Goal: Task Accomplishment & Management: Manage account settings

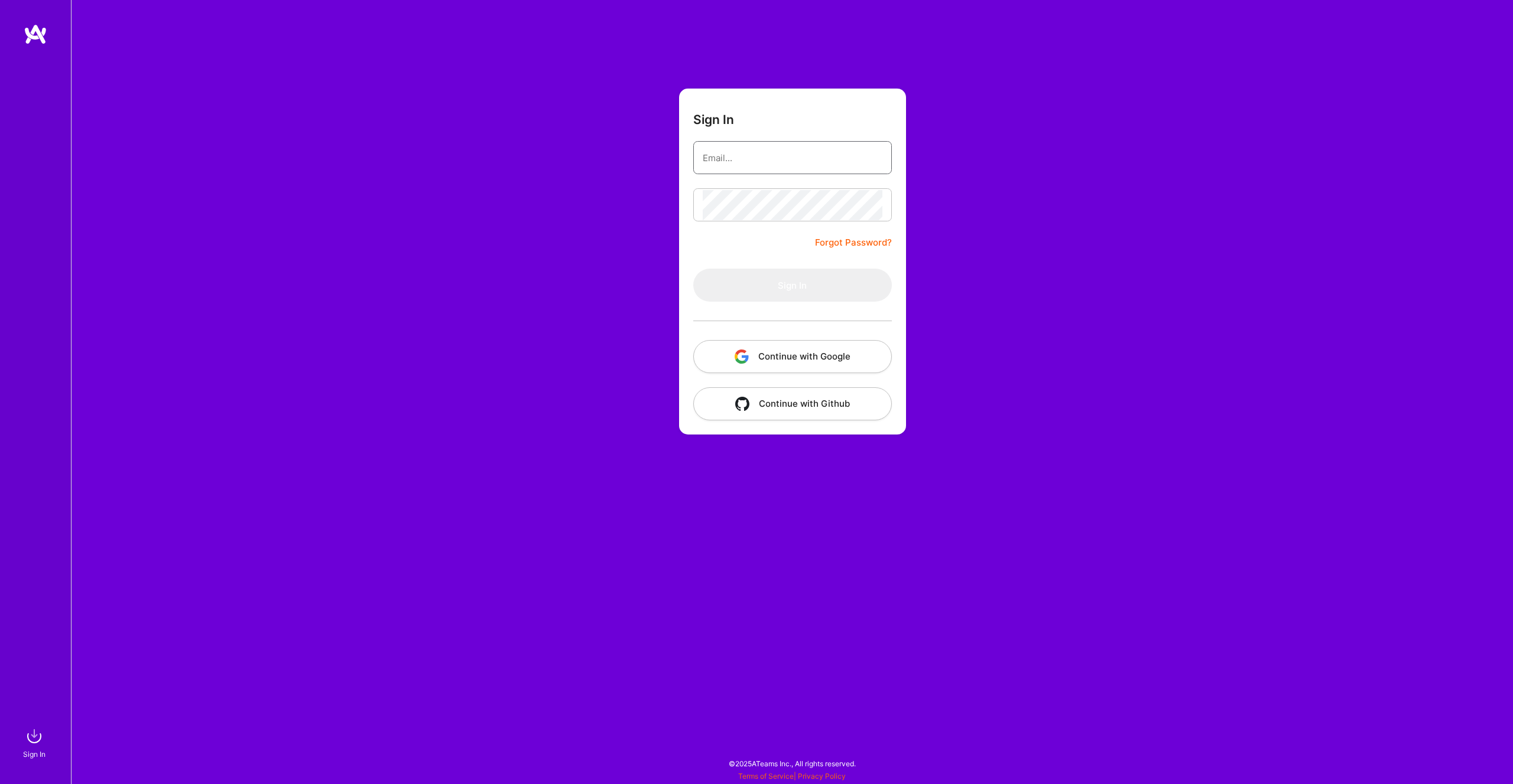
click at [776, 154] on input "email" at bounding box center [792, 158] width 179 height 30
type input "[PERSON_NAME][EMAIL_ADDRESS][PERSON_NAME][DOMAIN_NAME]"
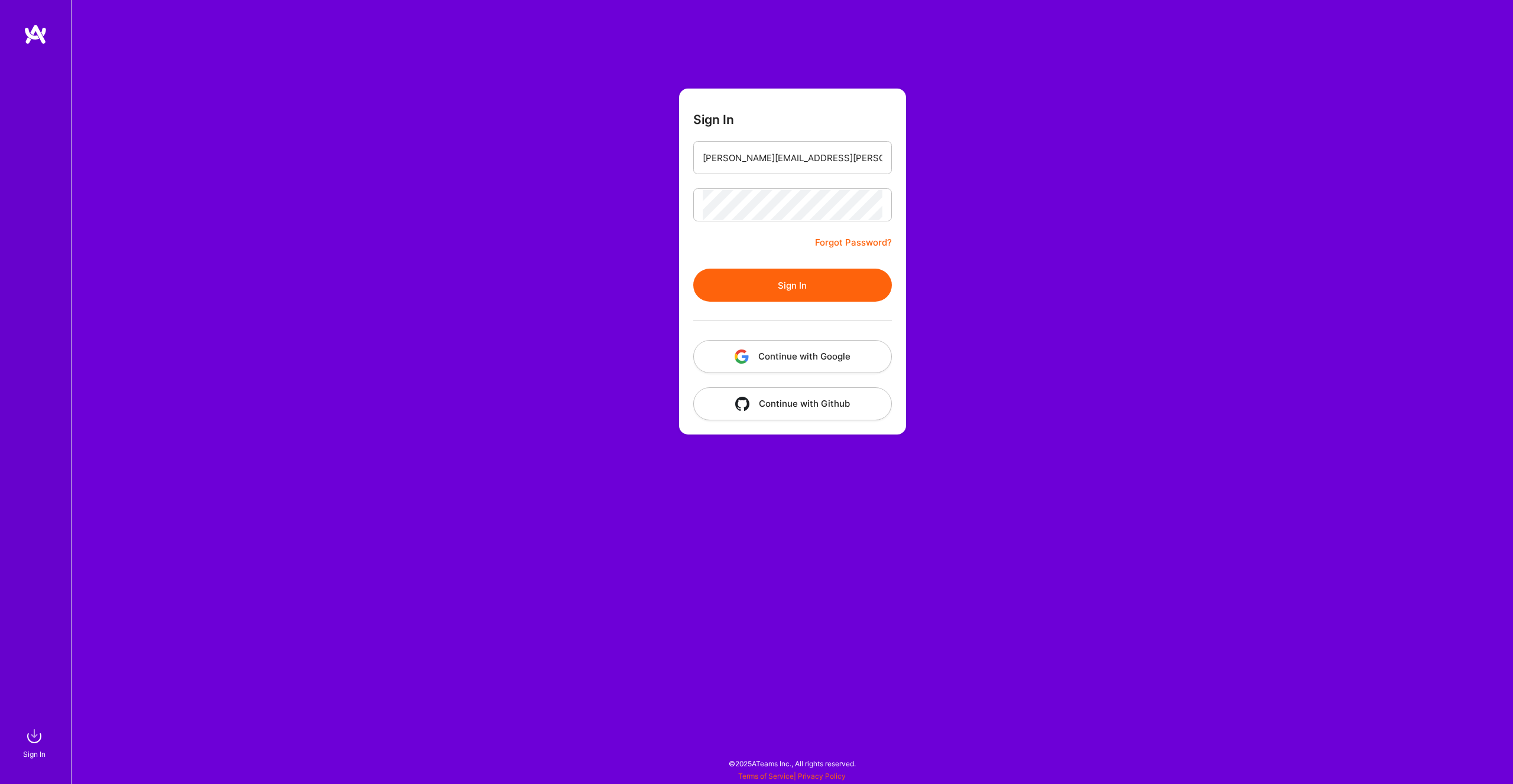
click at [780, 286] on button "Sign In" at bounding box center [792, 286] width 199 height 33
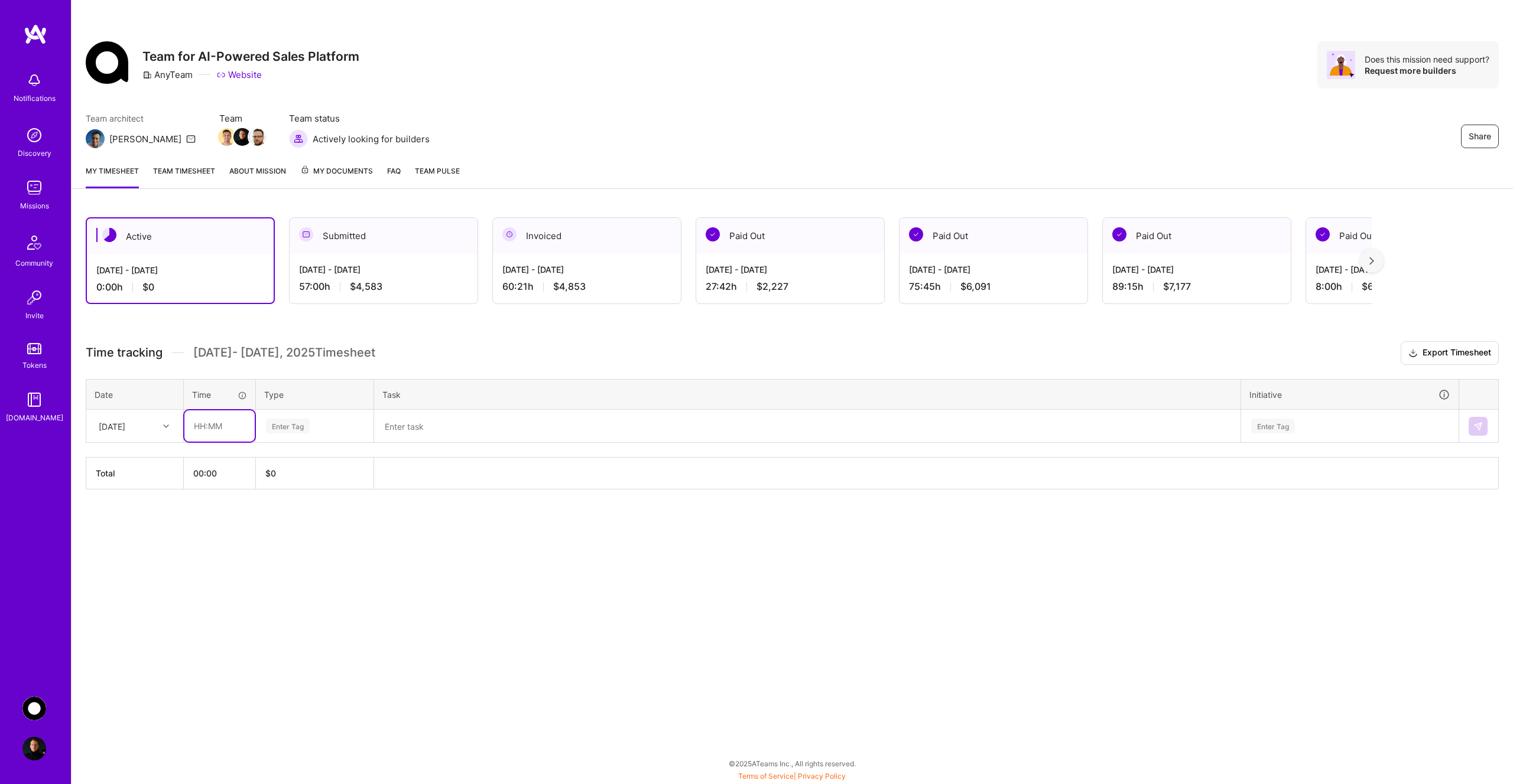
click at [220, 427] on input "text" at bounding box center [219, 426] width 71 height 31
click at [174, 558] on div "Share Team for AI-Powered Sales Platform AnyTeam Website Does this mission need…" at bounding box center [791, 392] width 1442 height 784
click at [227, 430] on input "text" at bounding box center [219, 426] width 71 height 31
click at [214, 432] on input "3" at bounding box center [219, 426] width 71 height 31
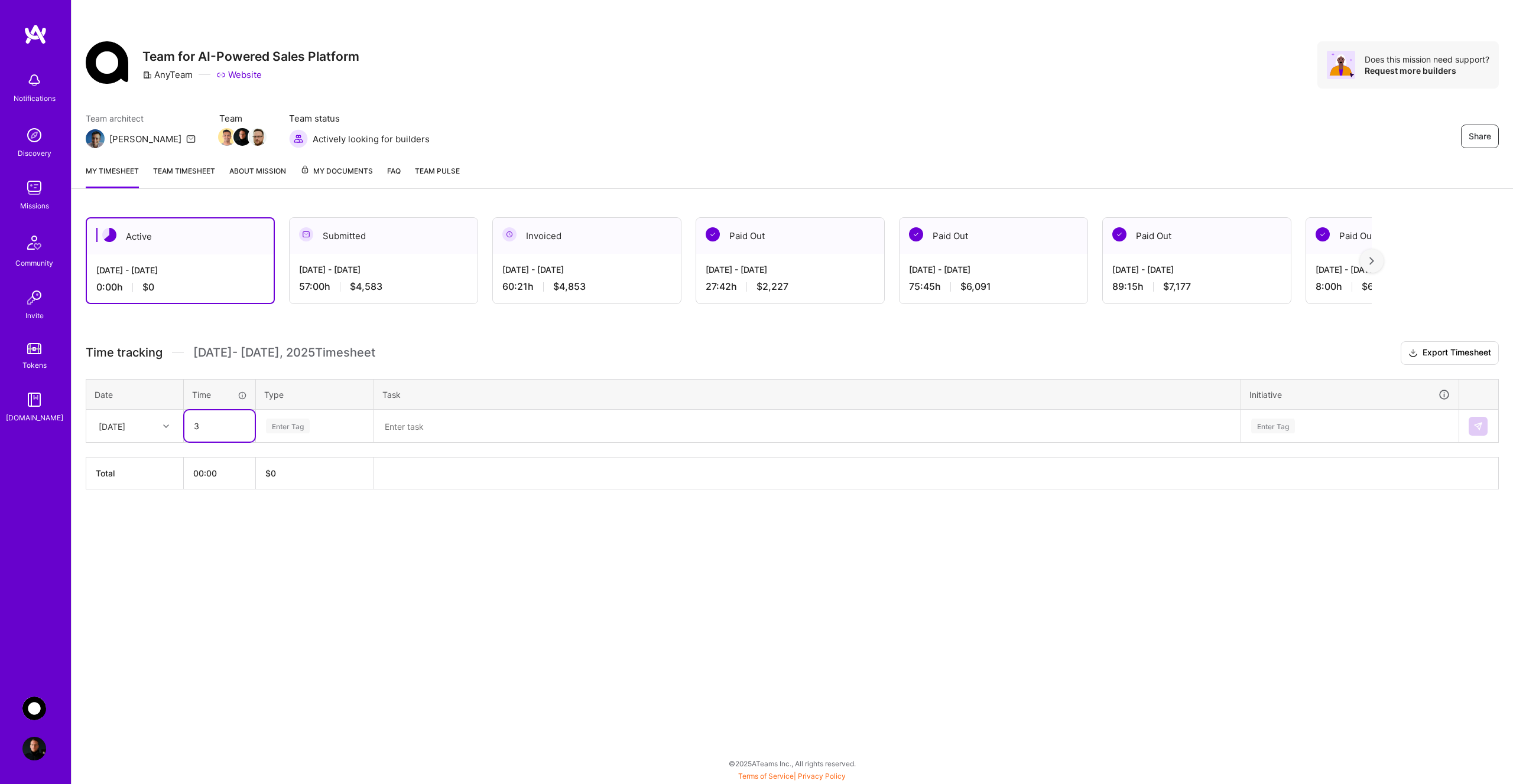
click at [214, 432] on input "3" at bounding box center [219, 426] width 71 height 31
click at [214, 433] on input "3" at bounding box center [219, 426] width 71 height 31
type input "00:30"
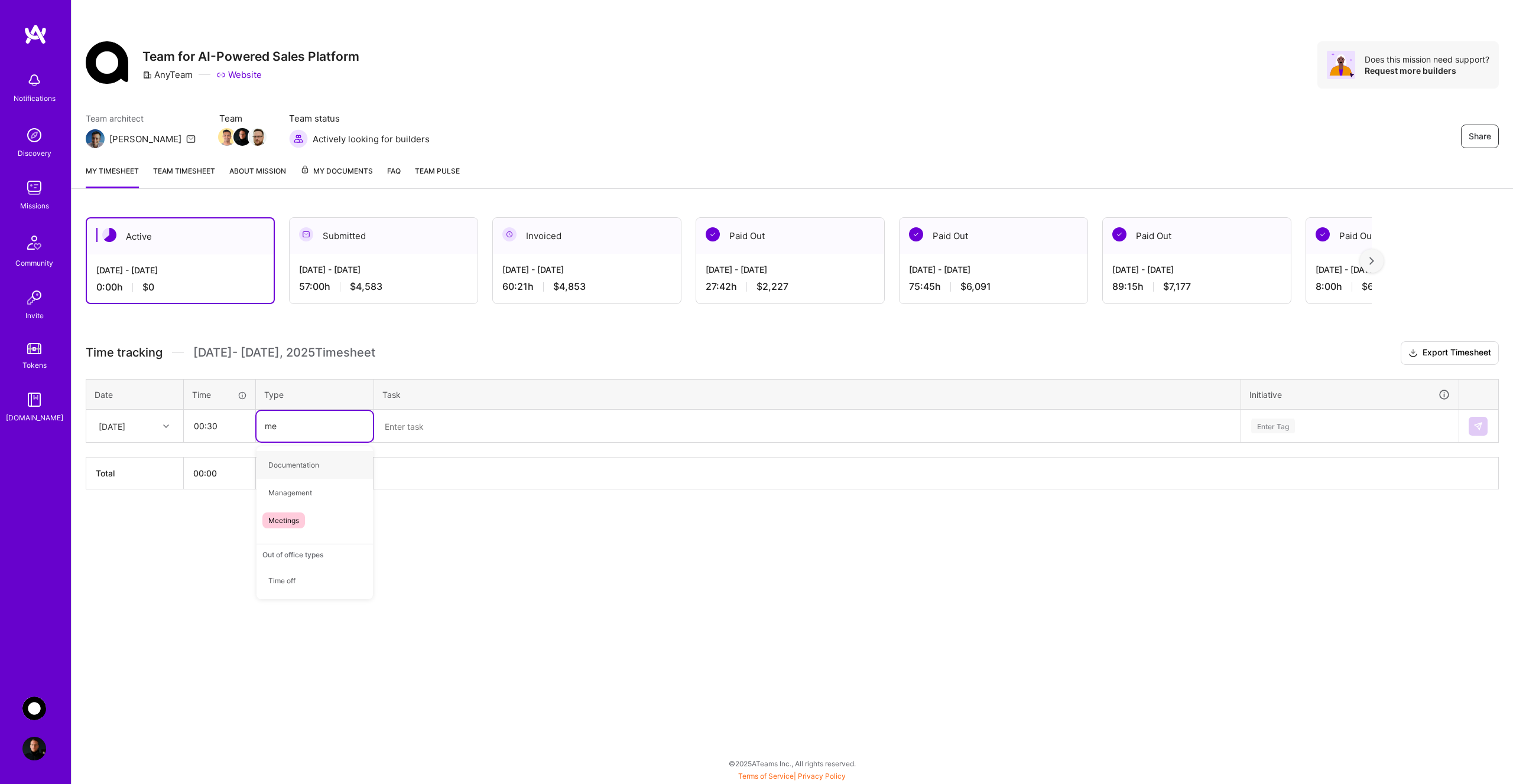
type input "mee"
click at [264, 470] on span "Meetings" at bounding box center [283, 465] width 42 height 16
click at [439, 429] on textarea at bounding box center [807, 426] width 864 height 30
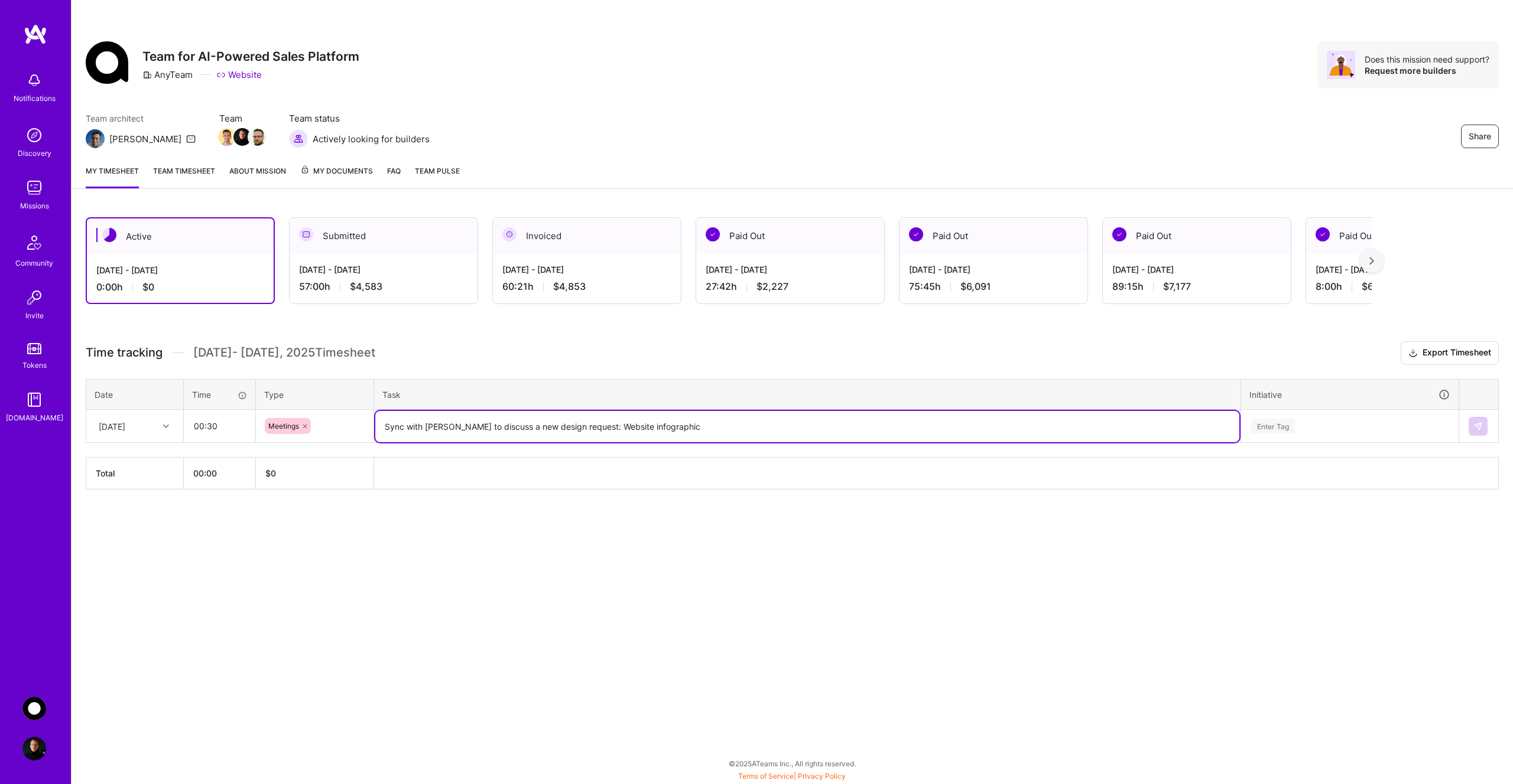
type textarea "Sync with [PERSON_NAME] to discuss a new design request: Website infographic"
click at [1307, 429] on div "Enter Tag" at bounding box center [1349, 426] width 200 height 15
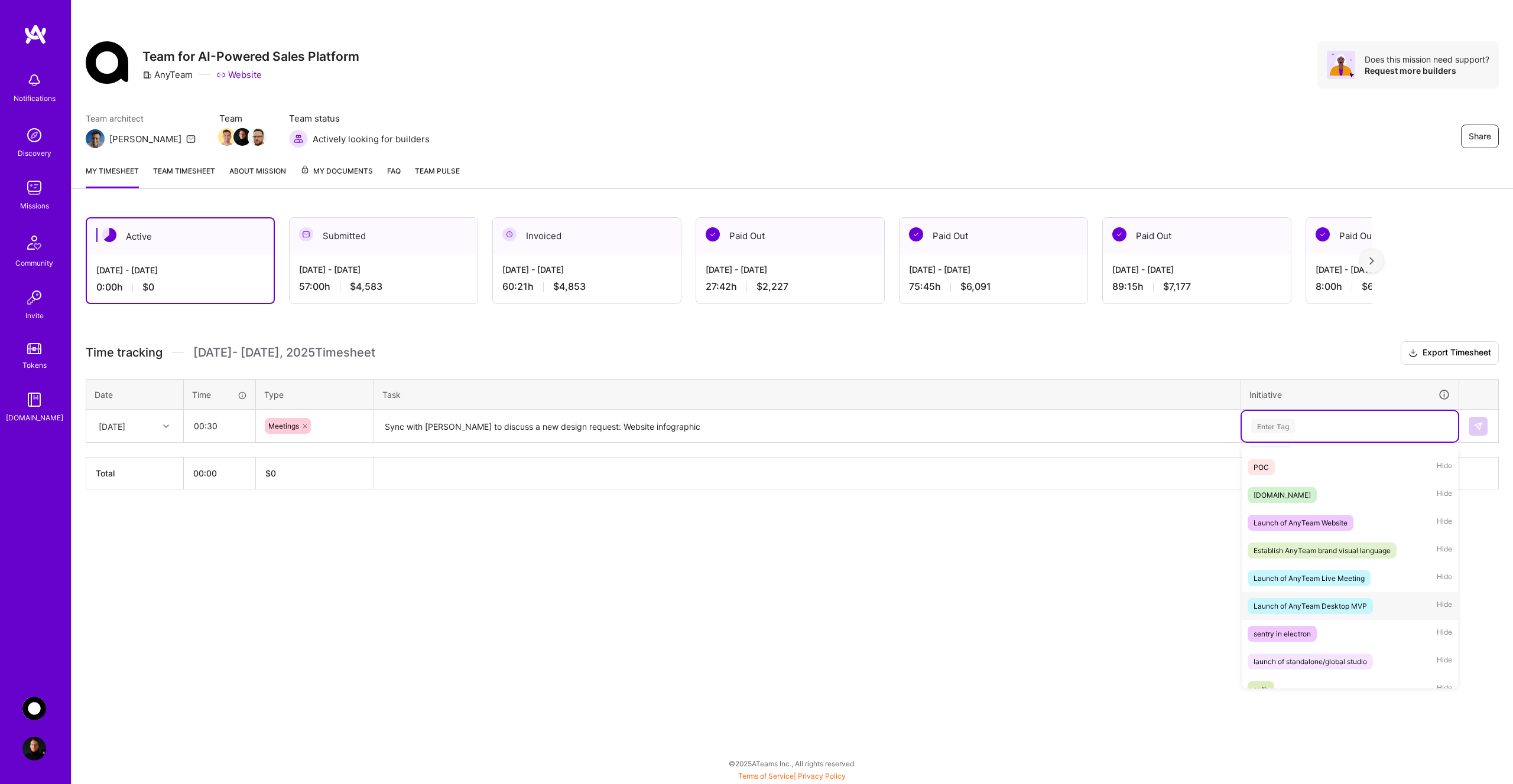
scroll to position [158, 0]
click at [1322, 528] on div "Launch of AnyTeam Website" at bounding box center [1300, 527] width 94 height 13
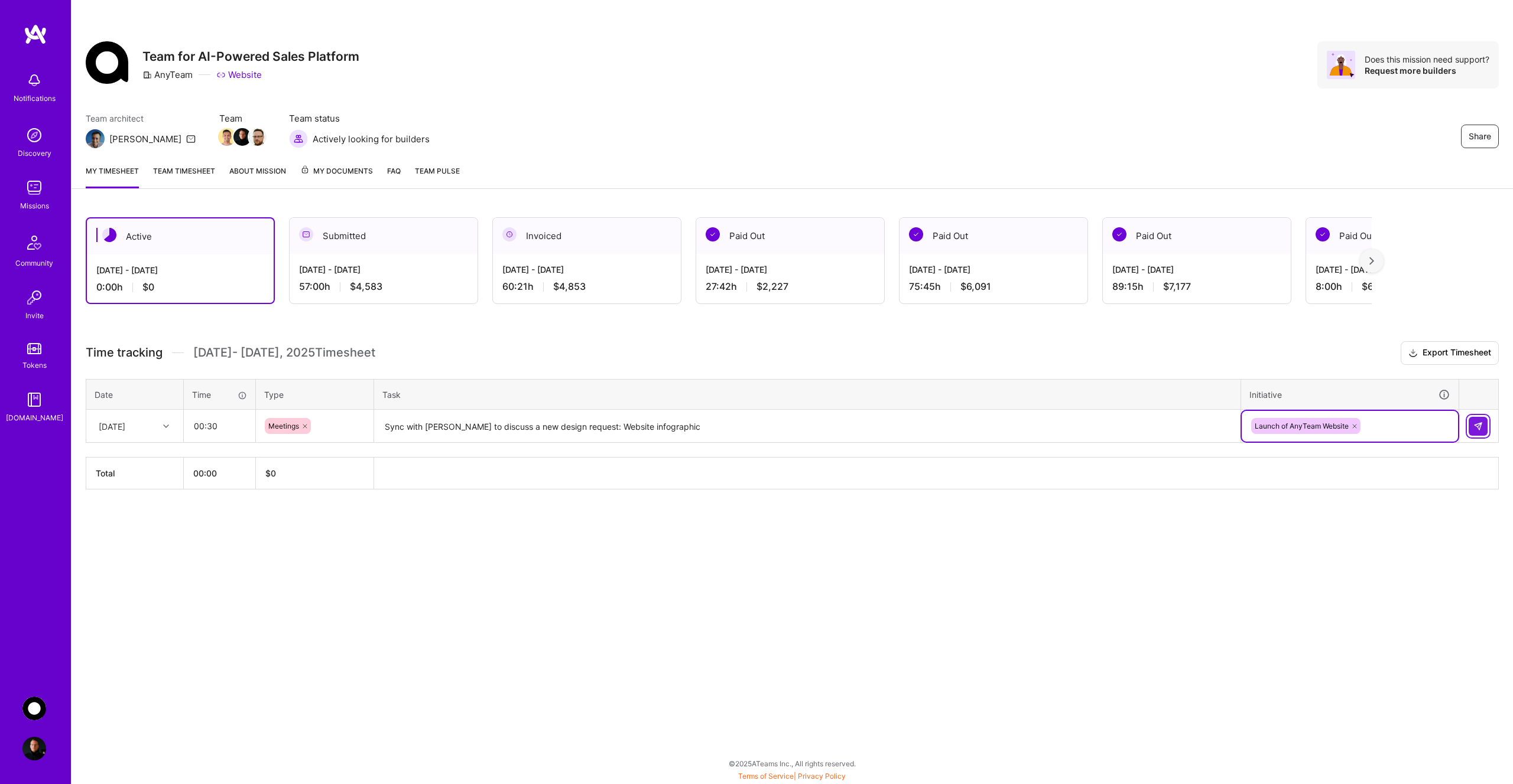
click at [1474, 427] on img at bounding box center [1478, 427] width 10 height 10
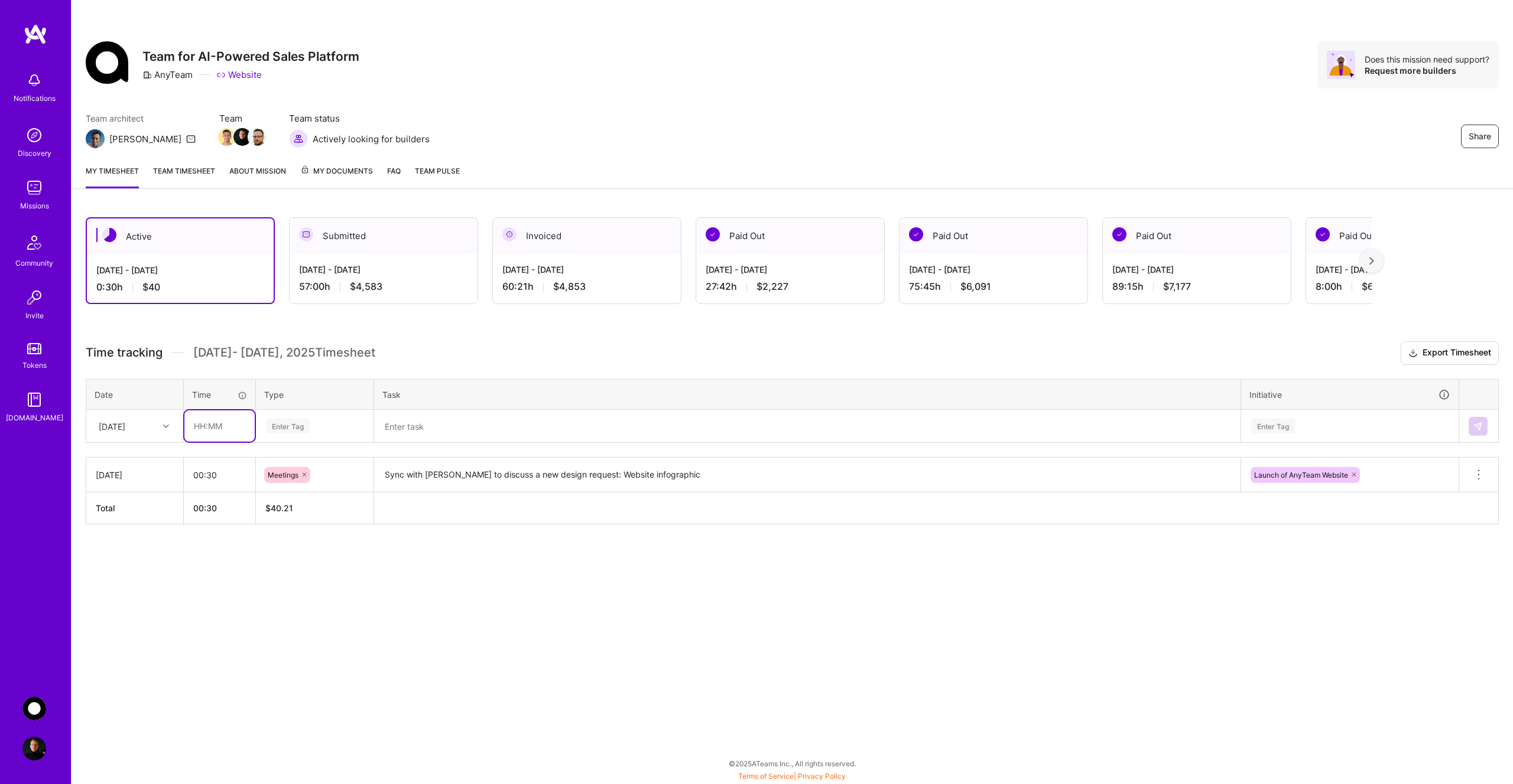
click at [215, 430] on input "text" at bounding box center [219, 426] width 71 height 31
type input "00:45"
click at [293, 429] on div "Enter Tag" at bounding box center [288, 426] width 44 height 19
click at [303, 522] on span "Documentation" at bounding box center [294, 521] width 63 height 16
click at [436, 431] on textarea at bounding box center [807, 427] width 864 height 31
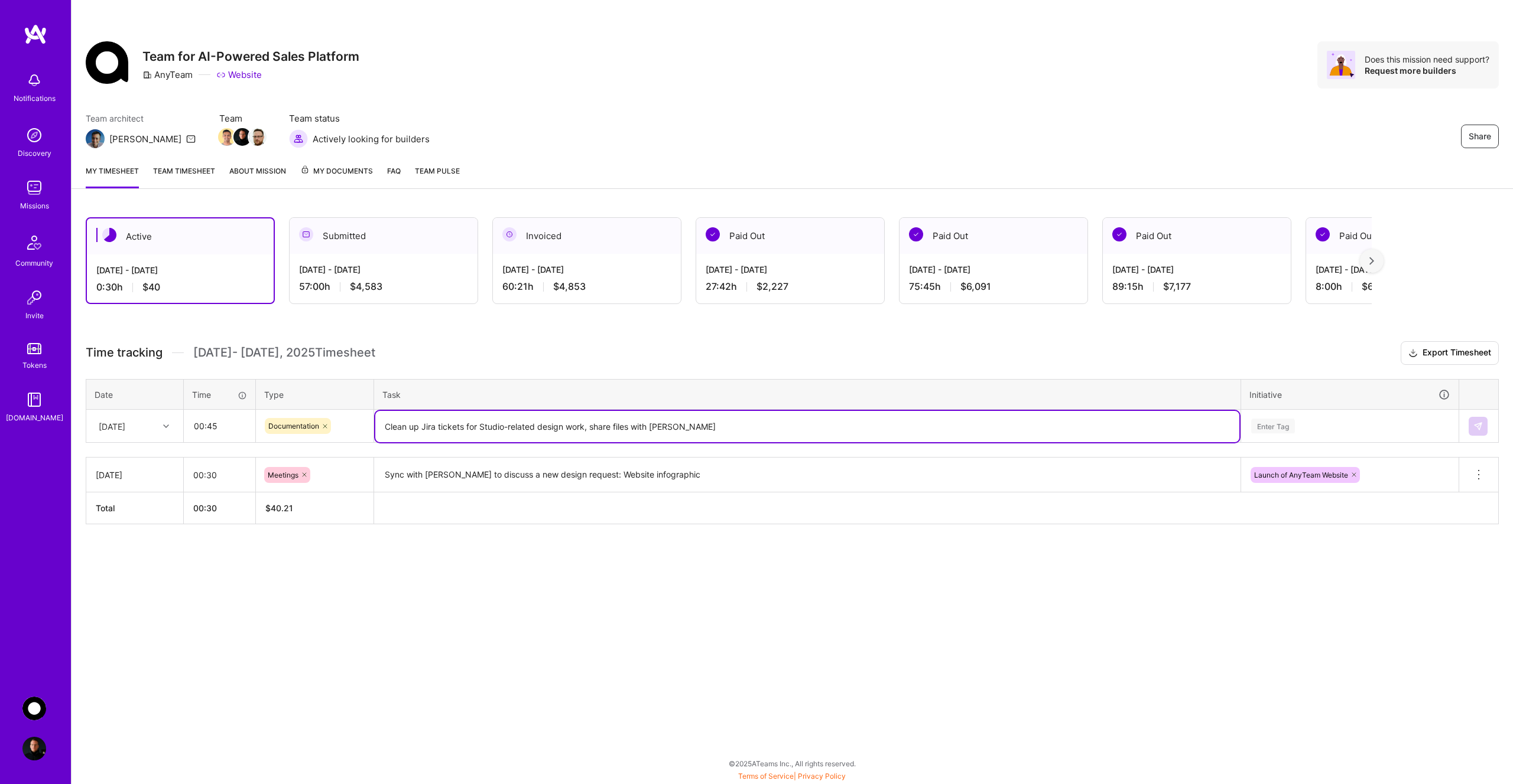
type textarea "Clean up Jira tickets for Studio-related design work, share files with [PERSON_…"
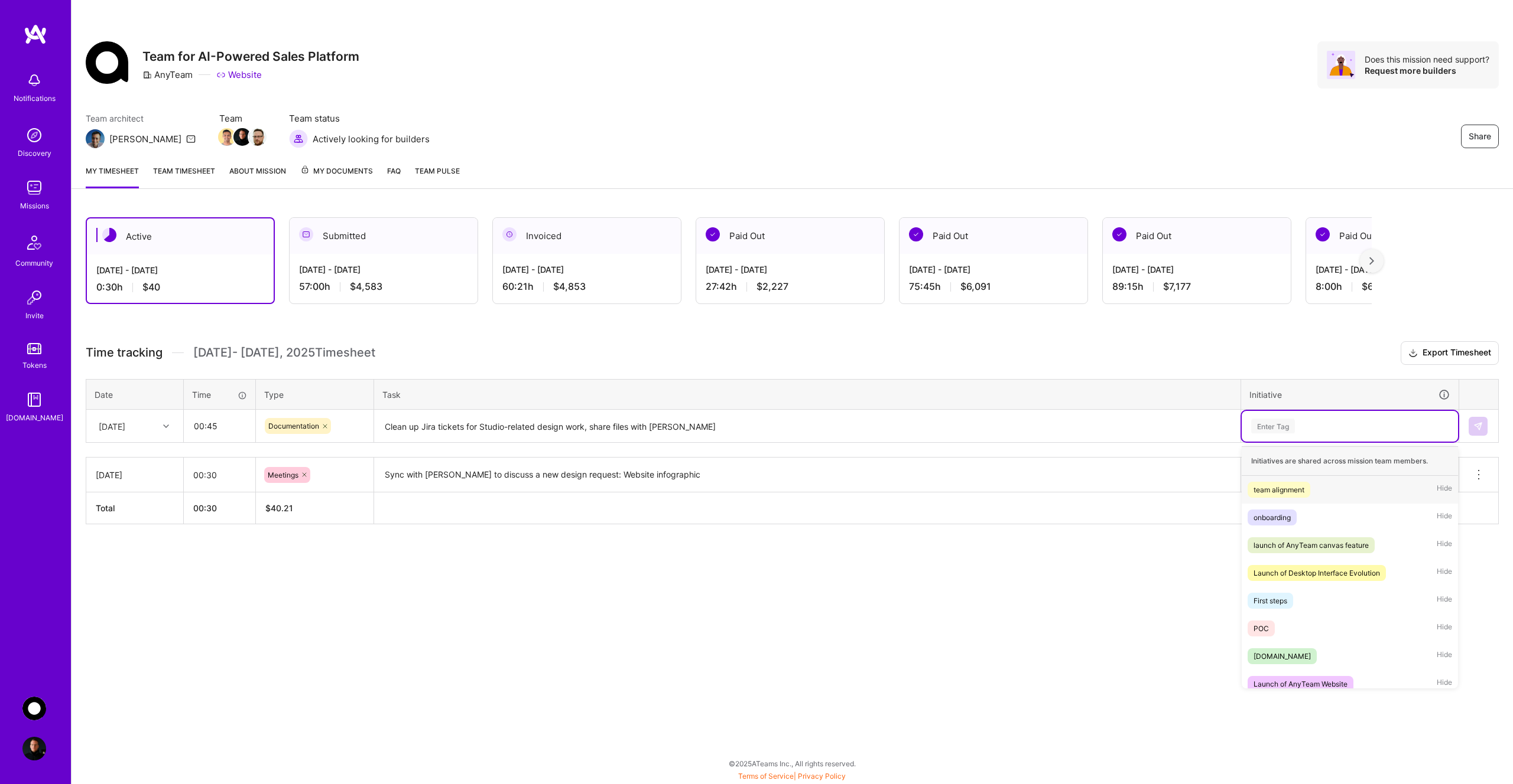
click at [1294, 432] on div "Enter Tag" at bounding box center [1273, 426] width 44 height 19
click at [1299, 493] on div "team alignment" at bounding box center [1279, 489] width 51 height 13
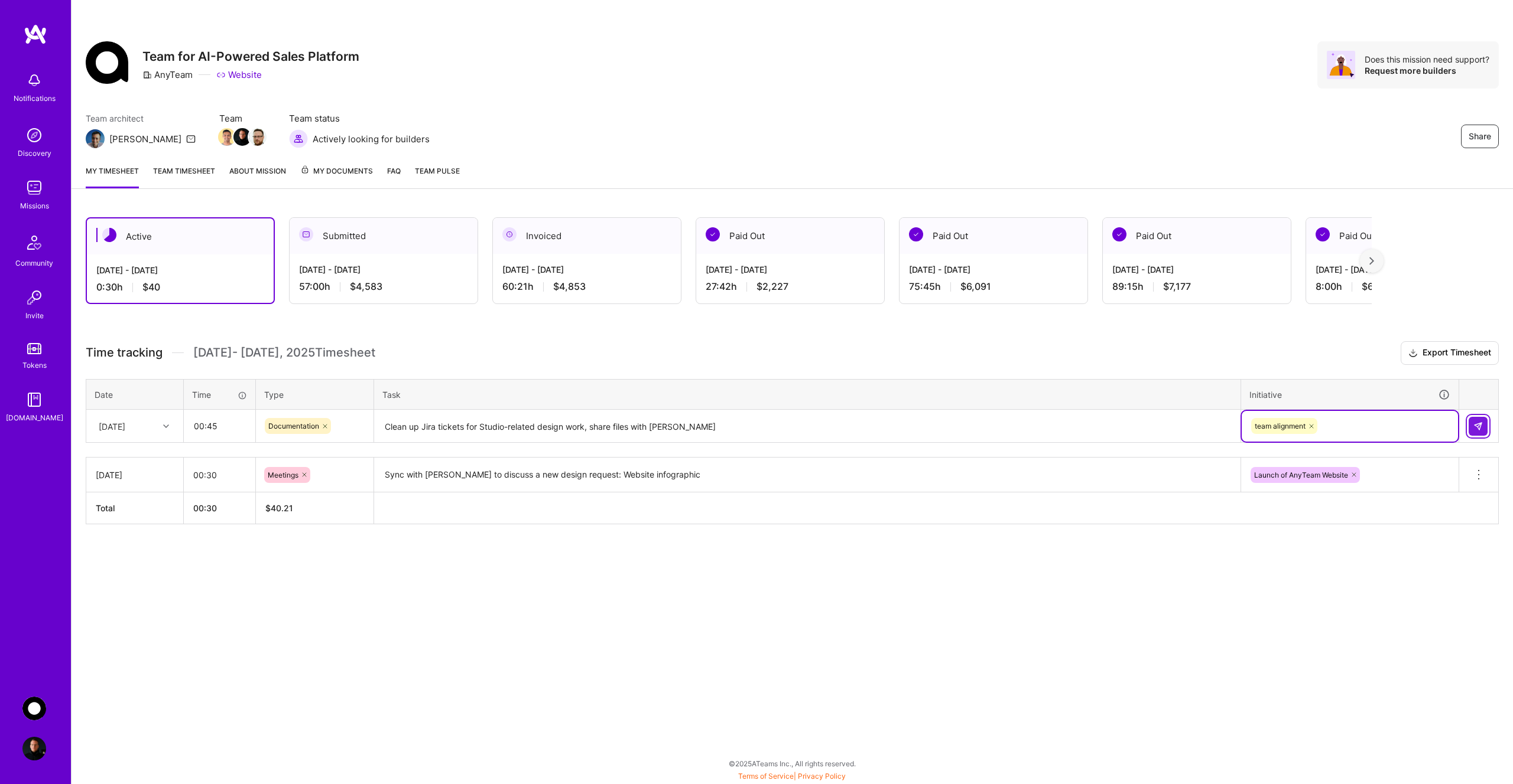
click at [1475, 426] on img at bounding box center [1478, 427] width 10 height 10
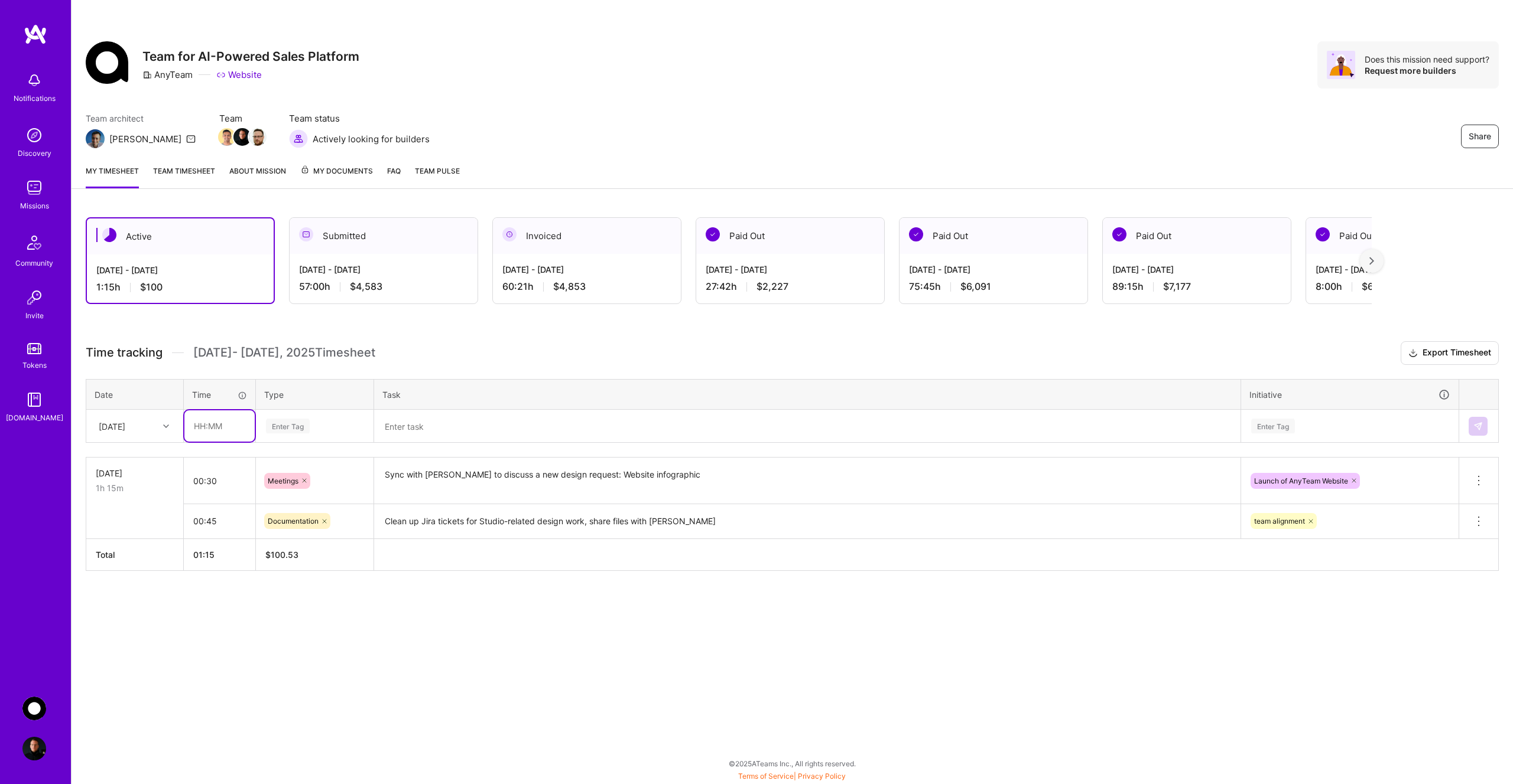
click at [223, 425] on input "text" at bounding box center [219, 426] width 71 height 31
type input "03:30"
click at [296, 426] on div "Enter Tag" at bounding box center [288, 426] width 44 height 19
click at [309, 490] on div "Design" at bounding box center [314, 492] width 117 height 27
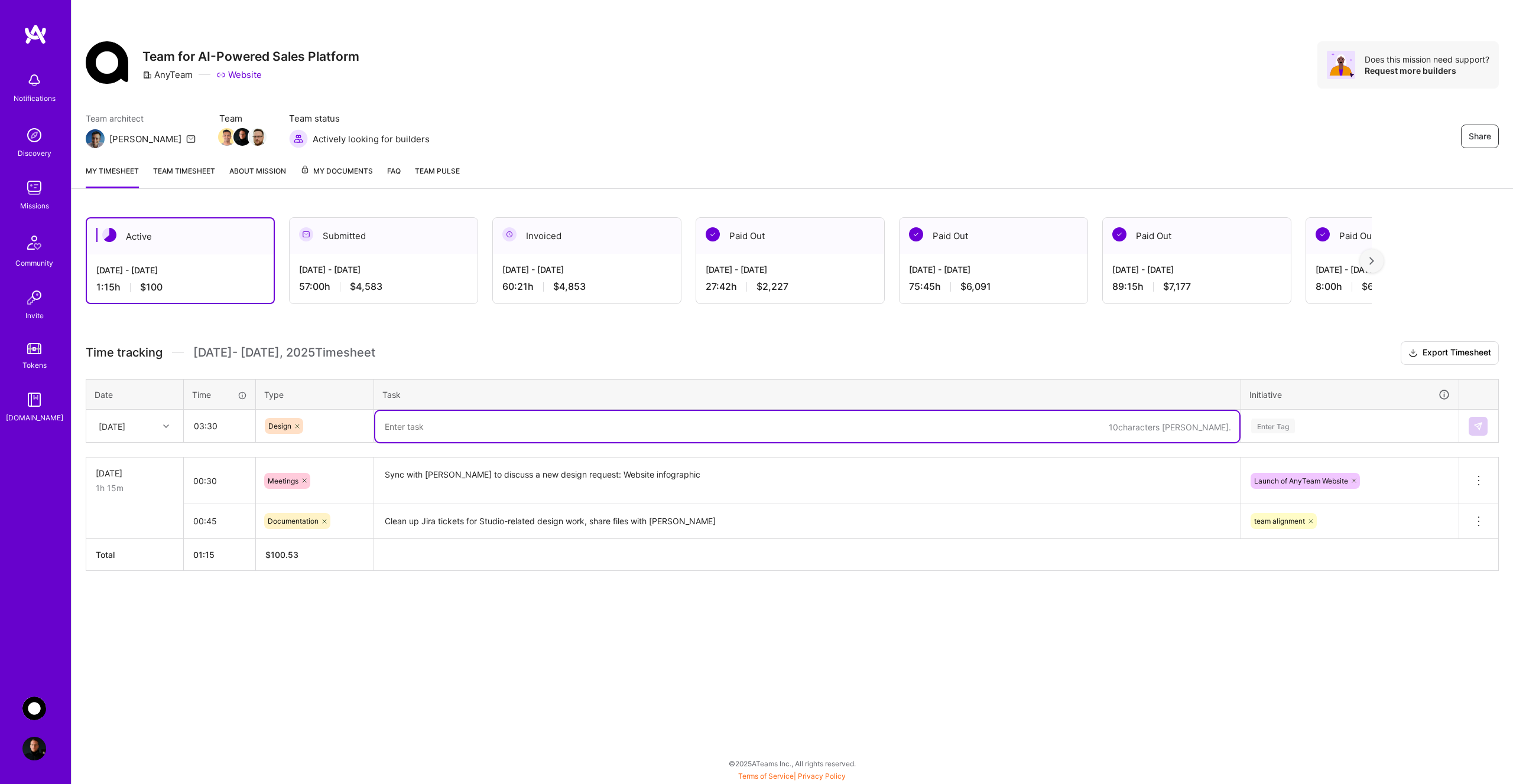
click at [450, 425] on textarea at bounding box center [807, 427] width 864 height 31
type textarea "Sketch solution ideas for website infographic, source found inspiration from ot…"
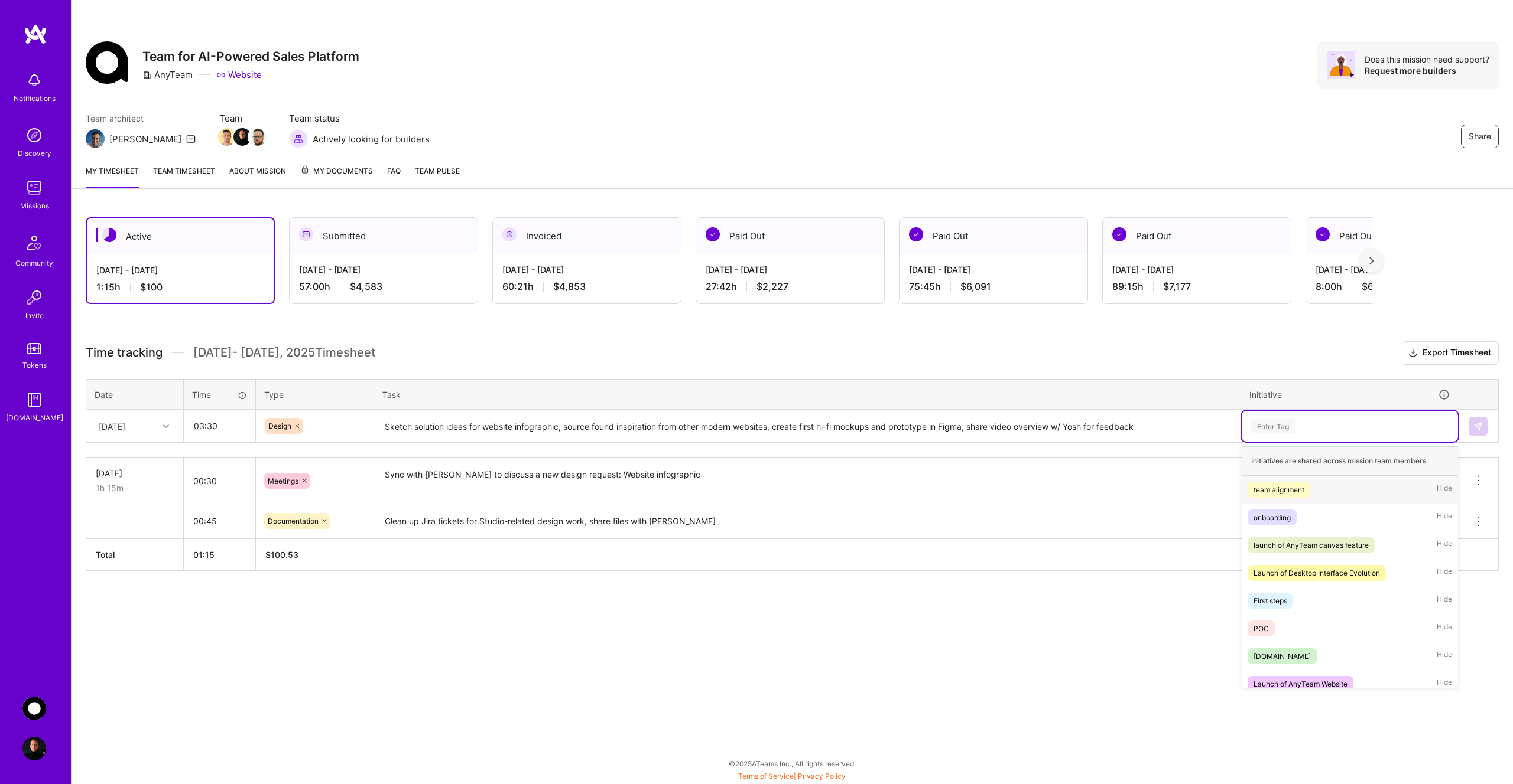
click at [1277, 422] on div "Enter Tag" at bounding box center [1273, 426] width 44 height 19
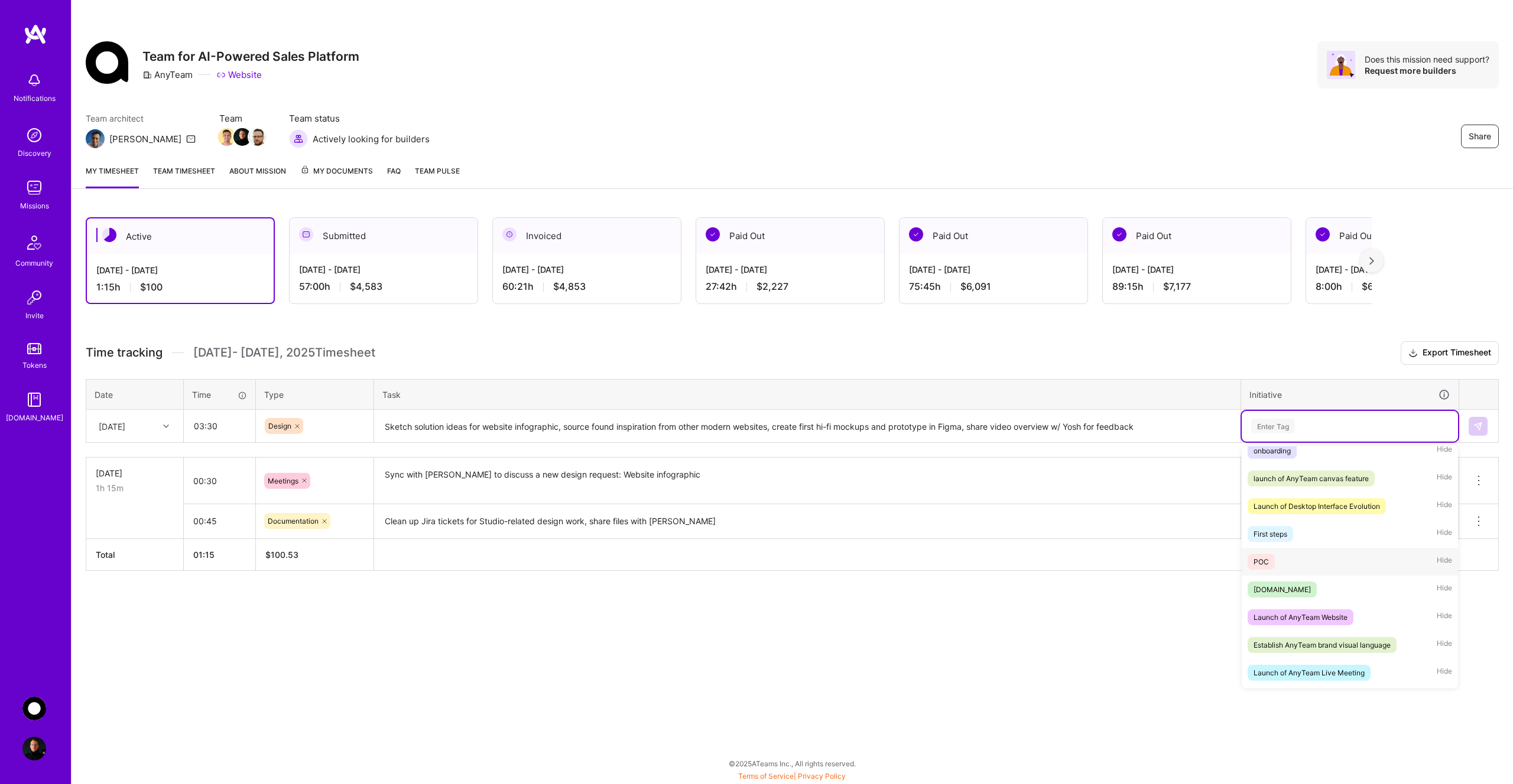
scroll to position [76, 0]
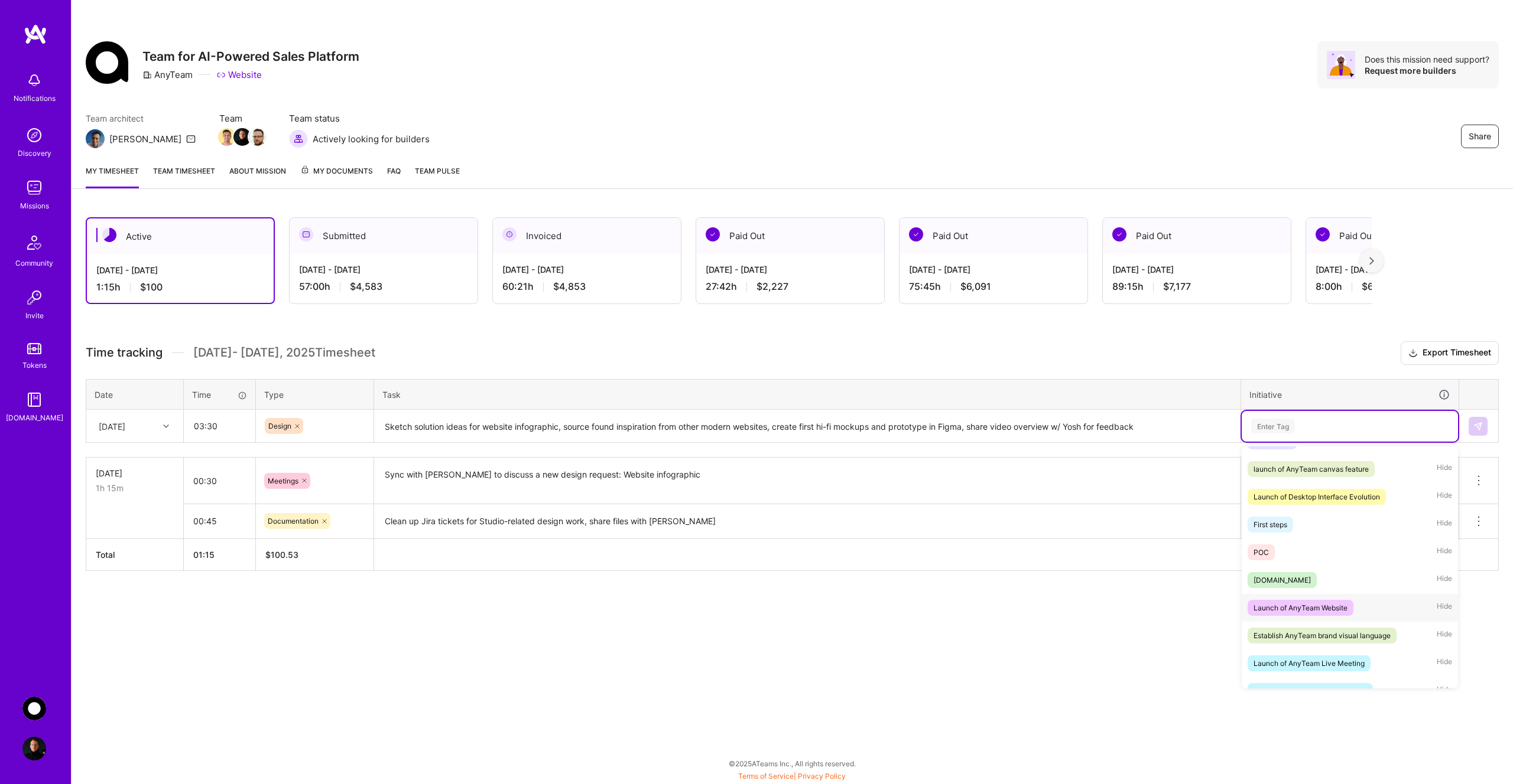
click at [1318, 604] on div "Launch of AnyTeam Website" at bounding box center [1300, 608] width 94 height 13
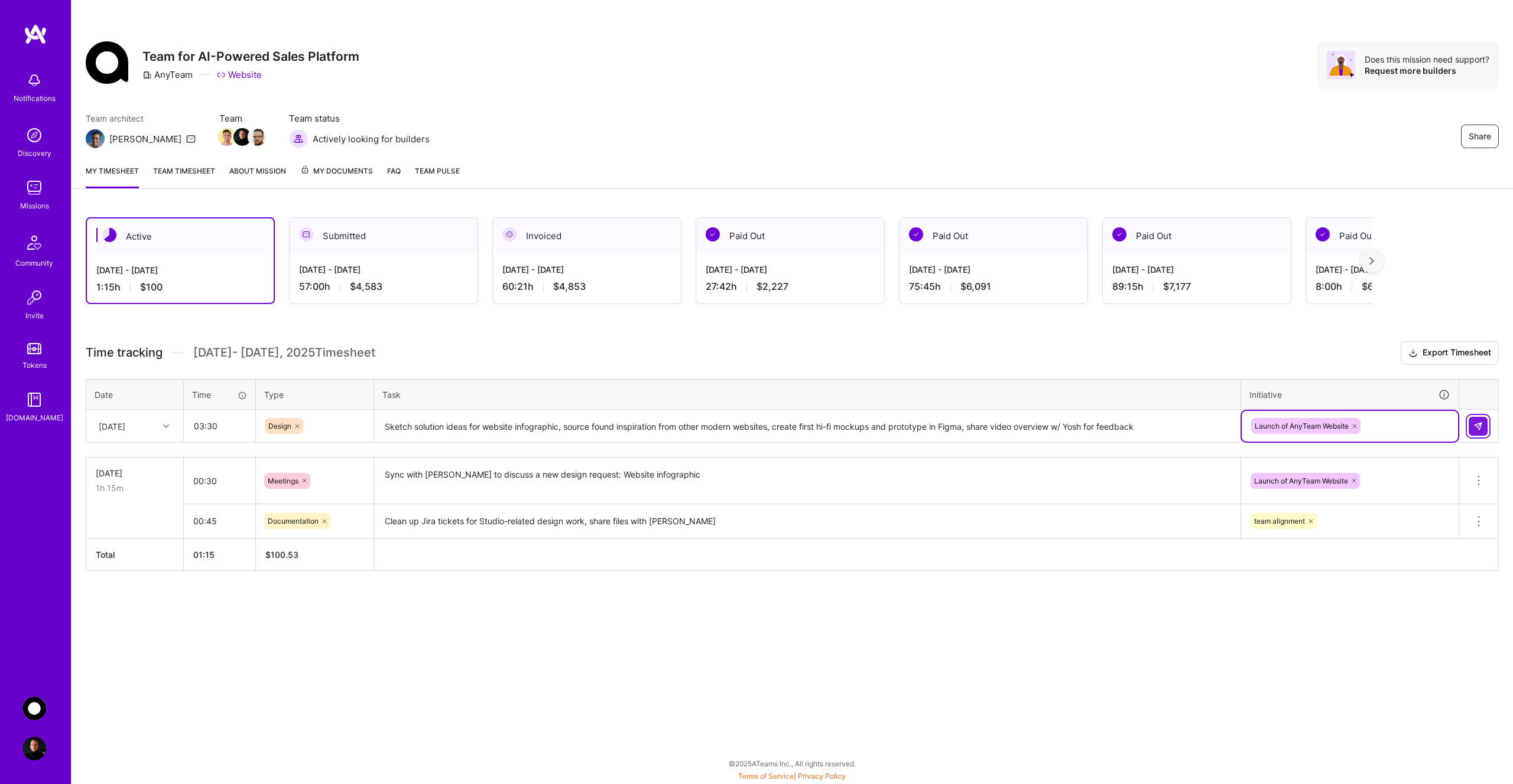
click at [1480, 426] on img at bounding box center [1478, 427] width 10 height 10
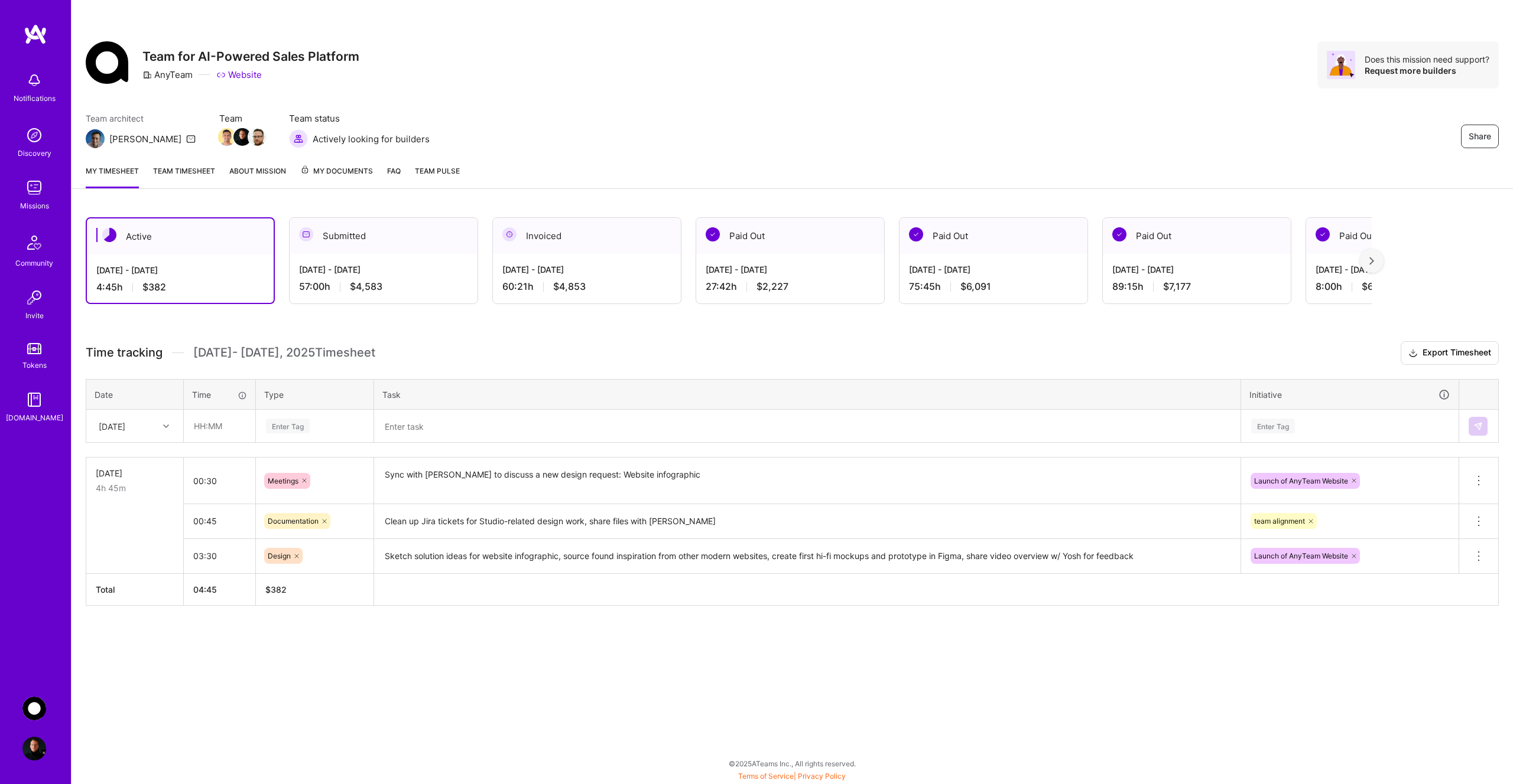
click at [390, 640] on div "Active [DATE] - [DATE] 4:45 h $382 Submitted [DATE] - [DATE] 57:00 h $4,583 Inv…" at bounding box center [792, 434] width 1442 height 461
